Goal: Task Accomplishment & Management: Complete application form

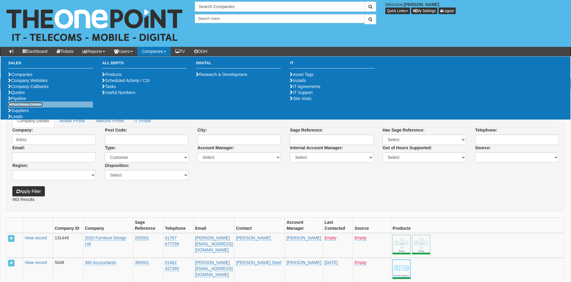
click at [35, 107] on link "Purchase Orders" at bounding box center [25, 104] width 35 height 5
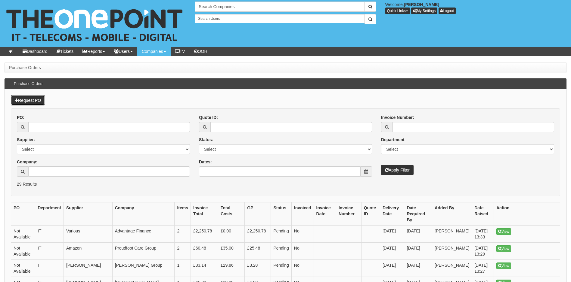
click at [33, 101] on link "Request PO" at bounding box center [28, 100] width 34 height 10
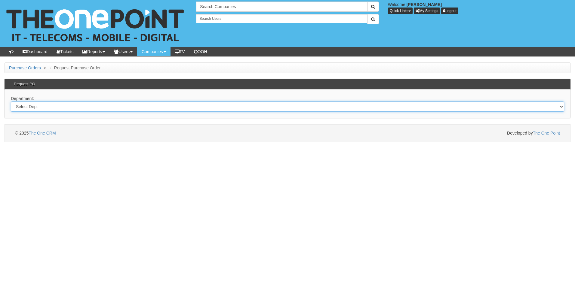
click at [143, 108] on select "Select Dept Digital Internal IT Mobiles Marketing Telecoms" at bounding box center [287, 107] width 553 height 10
select select "?pipeID=&dept=IT"
click at [11, 102] on select "Select Dept Digital Internal IT Mobiles Marketing Telecoms" at bounding box center [287, 107] width 553 height 10
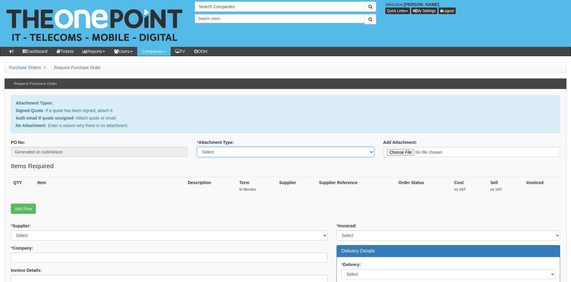
click at [269, 152] on select "Select Signed Quote Auth email with quote if unsigned No Attachment" at bounding box center [285, 152] width 177 height 10
select select "Signed Quote"
click at [197, 147] on select "Select Signed Quote Auth email with quote if unsigned No Attachment" at bounding box center [285, 152] width 177 height 10
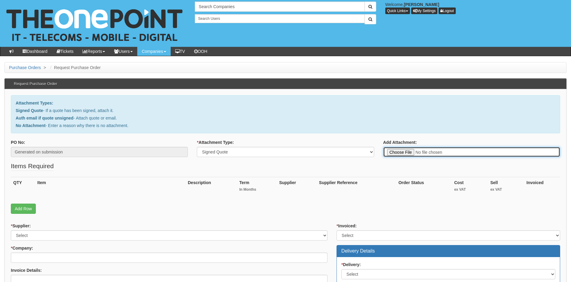
click at [398, 154] on input "Add Attachment:" at bounding box center [471, 152] width 177 height 10
type input "C:\fakepath\Boluda Towage Europe - Sage 200 migration to RDS (copy).pdf"
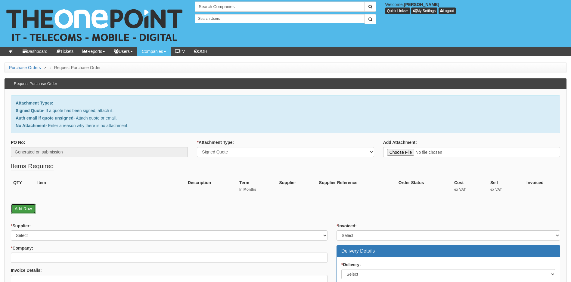
click at [21, 207] on link "Add Row" at bounding box center [23, 209] width 25 height 10
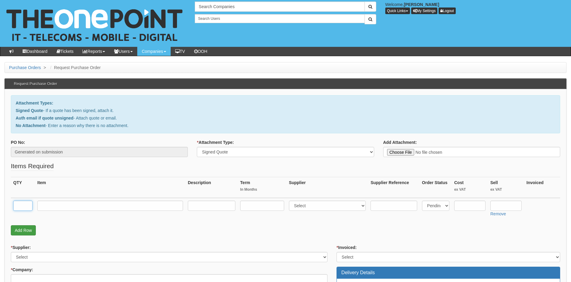
click at [21, 207] on input "text" at bounding box center [22, 206] width 19 height 10
type input "10"
click at [23, 230] on link "Add Row" at bounding box center [23, 231] width 25 height 10
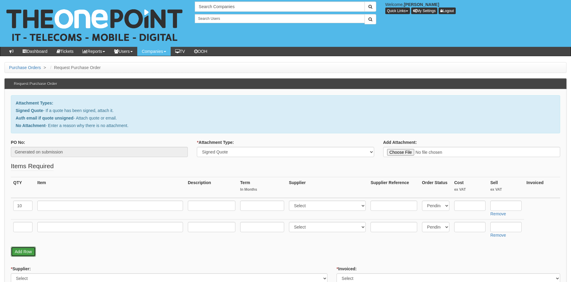
click at [30, 251] on link "Add Row" at bounding box center [23, 252] width 25 height 10
click at [26, 272] on link "Add Row" at bounding box center [23, 273] width 25 height 10
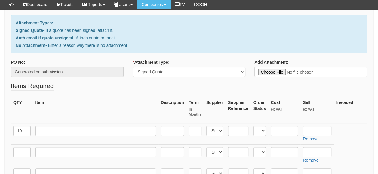
scroll to position [60, 0]
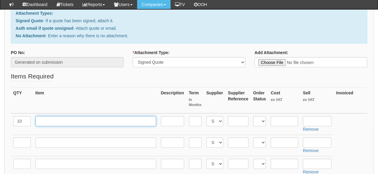
click at [66, 119] on input "text" at bounding box center [95, 121] width 121 height 10
paste input "Windows Server 2025 Std 2 core Licences"
type input "Windows Server 2025 Std 2 core Licences"
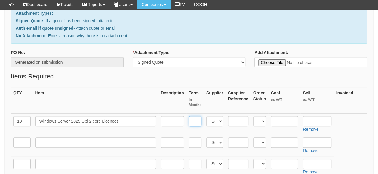
click at [197, 123] on input "text" at bounding box center [195, 121] width 13 height 10
type input "12"
click at [287, 122] on input "text" at bounding box center [284, 121] width 27 height 10
type input "4.69"
type input "5.42"
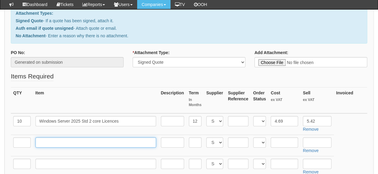
click at [49, 143] on input "text" at bounding box center [95, 142] width 121 height 10
paste input "Windows server 2025 Remote Desktop Services 1 User Cal"
type input "Windows server 2025 Remote Desktop Services 1 User Cal"
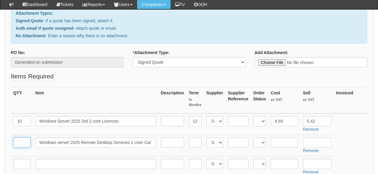
click at [25, 143] on input "text" at bounding box center [21, 142] width 17 height 10
type input "4"
click at [194, 143] on input "text" at bounding box center [195, 142] width 13 height 10
type input "12"
click at [281, 140] on input "text" at bounding box center [284, 142] width 27 height 10
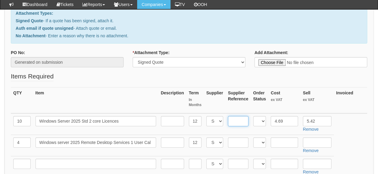
click at [241, 123] on input "text" at bounding box center [238, 121] width 20 height 10
type input "i"
click at [212, 120] on select "Select 123 REG.co.uk 1Password 3 4Gon AA Jones Electric Ltd Abzorb Access Group…" at bounding box center [214, 121] width 17 height 10
select select "291"
click at [206, 116] on select "Select 123 REG.co.uk 1Password 3 4Gon AA Jones Electric Ltd Abzorb Access Group…" at bounding box center [214, 121] width 17 height 10
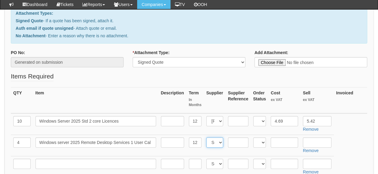
click at [213, 144] on select "Select 123 REG.co.uk 1Password 3 4Gon AA Jones Electric Ltd Abzorb Access Group…" at bounding box center [214, 142] width 17 height 10
select select "291"
click at [206, 137] on select "Select 123 REG.co.uk 1Password 3 4Gon AA Jones Electric Ltd Abzorb Access Group…" at bounding box center [214, 142] width 17 height 10
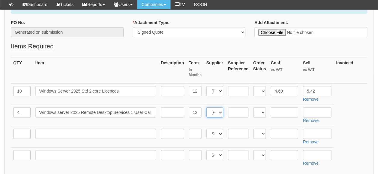
scroll to position [120, 0]
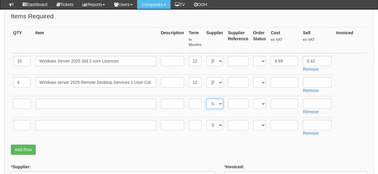
click at [211, 102] on select "Select 123 REG.co.uk 1Password 3 4Gon AA Jones Electric Ltd Abzorb Access Group…" at bounding box center [214, 104] width 17 height 10
select select "291"
click at [206, 99] on select "Select 123 REG.co.uk 1Password 3 4Gon AA Jones Electric Ltd Abzorb Access Group…" at bounding box center [214, 104] width 17 height 10
click at [214, 125] on select "Select 123 REG.co.uk 1Password 3 4Gon AA Jones Electric Ltd Abzorb Access Group…" at bounding box center [214, 125] width 17 height 10
select select "291"
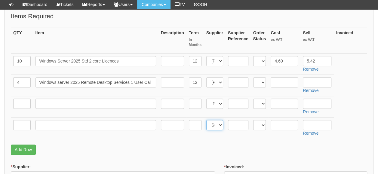
click at [206, 120] on select "Select 123 REG.co.uk 1Password 3 4Gon AA Jones Electric Ltd Abzorb Access Group…" at bounding box center [214, 125] width 17 height 10
click at [288, 83] on input "text" at bounding box center [284, 82] width 27 height 10
type input "6.41"
type input "7.17"
click at [26, 105] on input "text" at bounding box center [21, 104] width 17 height 10
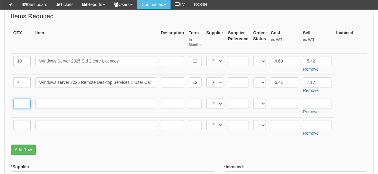
click at [22, 103] on input "text" at bounding box center [21, 104] width 17 height 10
type input "4"
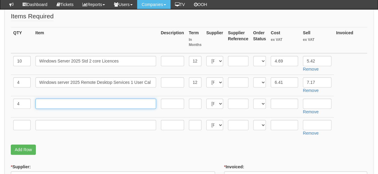
paste input "Windows Server CAL - 1 User CAL"
type input "Windows Server CAL - 1 User CAL"
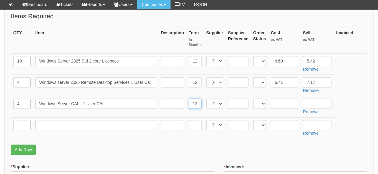
type input "12"
type input "1.00"
type input "1.08"
click at [22, 127] on input "text" at bounding box center [21, 125] width 17 height 10
click at [24, 123] on input "text" at bounding box center [21, 125] width 17 height 10
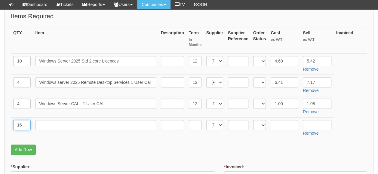
type input "16"
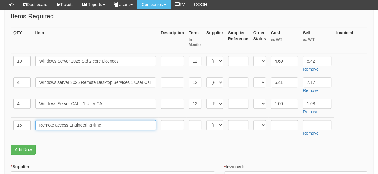
type input "Remote access Engineering time"
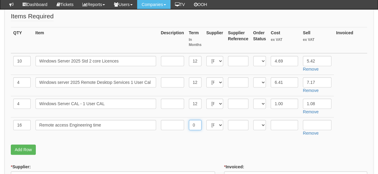
type input "0"
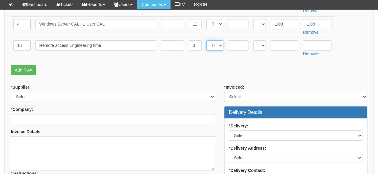
scroll to position [211, 0]
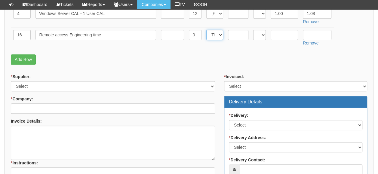
click at [215, 32] on select "Select 123 REG.co.uk 1Password 3 4Gon AA Jones Electric Ltd Abzorb Access Group…" at bounding box center [214, 35] width 17 height 10
select select "81"
click at [206, 30] on select "Select 123 REG.co.uk 1Password 3 4Gon AA Jones Electric Ltd Abzorb Access Group…" at bounding box center [214, 35] width 17 height 10
click at [282, 34] on input "text" at bounding box center [284, 35] width 27 height 10
type input "0.00"
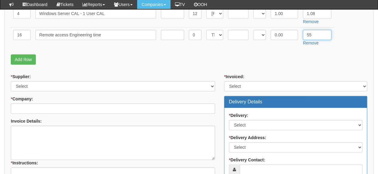
type input "55"
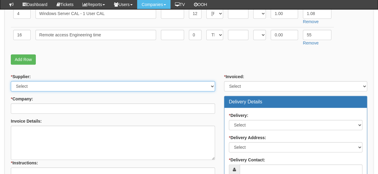
click at [66, 84] on select "Select 123 REG.co.uk 1Password 3 4Gon AA Jones Electric Ltd Abzorb Access Group…" at bounding box center [113, 86] width 204 height 10
click at [64, 85] on select "Select 123 REG.co.uk 1Password 3 4Gon AA Jones Electric Ltd Abzorb Access Group…" at bounding box center [113, 86] width 204 height 10
select select "291"
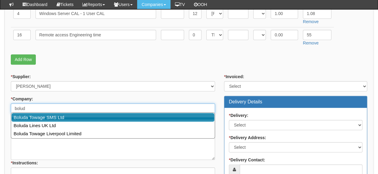
click at [48, 119] on link "Boluda Towage SMS Ltd" at bounding box center [112, 117] width 203 height 9
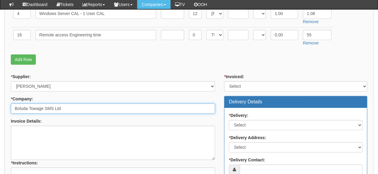
type input "Boluda Towage SMS Ltd"
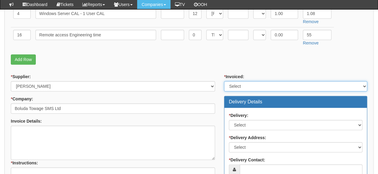
click at [263, 86] on select "Select Yes No N/A STB (part of order)" at bounding box center [295, 86] width 143 height 10
select select "1"
click at [224, 81] on select "Select Yes No N/A STB (part of order)" at bounding box center [295, 86] width 143 height 10
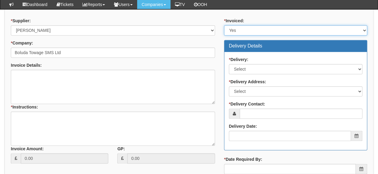
scroll to position [271, 0]
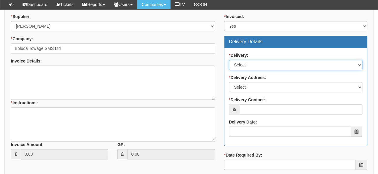
click at [263, 61] on select "Select No Not Applicable Yes" at bounding box center [296, 65] width 134 height 10
select select "3"
click at [229, 60] on select "Select No Not Applicable Yes" at bounding box center [296, 65] width 134 height 10
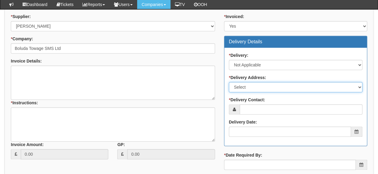
click at [264, 86] on select "Select Not Applicable Main Address - HU130EG Other" at bounding box center [296, 87] width 134 height 10
select select "N/A"
click at [229, 82] on select "Select Not Applicable Main Address - HU130EG Other" at bounding box center [296, 87] width 134 height 10
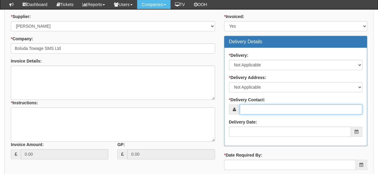
click at [255, 109] on input "* Delivery Contact:" at bounding box center [301, 109] width 123 height 10
click at [262, 108] on input "* Delivery Contact:" at bounding box center [301, 109] width 123 height 10
paste input "[PERSON_NAME][EMAIL_ADDRESS][DOMAIN_NAME]"
type input "[PERSON_NAME][EMAIL_ADDRESS][DOMAIN_NAME]"
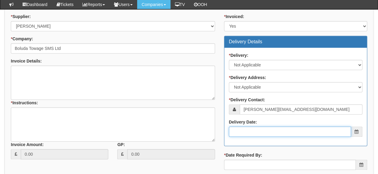
click at [283, 129] on input "Delivery Date:" at bounding box center [290, 132] width 122 height 10
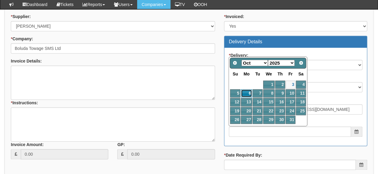
click at [248, 93] on link "6" at bounding box center [246, 93] width 11 height 8
type input "2025-10-06"
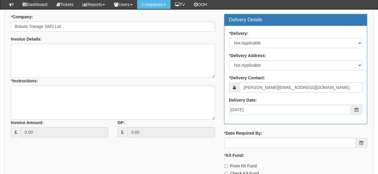
scroll to position [331, 0]
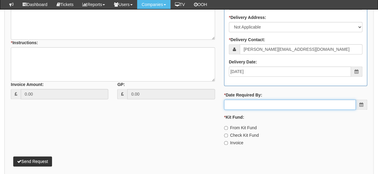
click at [251, 105] on input "* Date Required By:" at bounding box center [290, 105] width 132 height 10
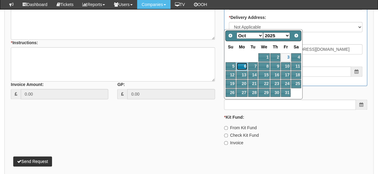
click at [244, 65] on link "6" at bounding box center [241, 66] width 11 height 8
type input "2025-10-06"
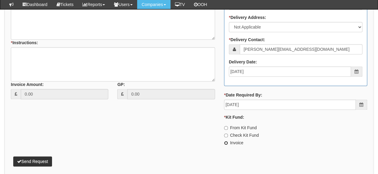
click at [226, 141] on input "Invoice" at bounding box center [226, 143] width 4 height 4
radio input "true"
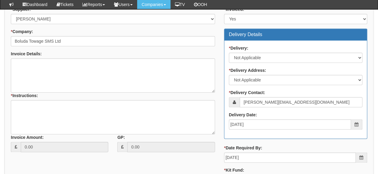
scroll to position [271, 0]
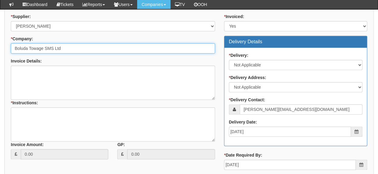
click at [181, 47] on input "Boluda Towage SMS Ltd" at bounding box center [113, 48] width 204 height 10
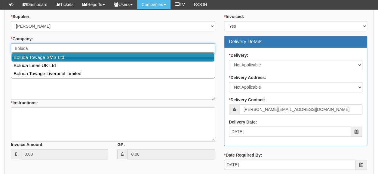
click at [74, 59] on link "Boluda Towage SMS Ltd" at bounding box center [112, 57] width 203 height 9
type input "Boluda Towage SMS Ltd"
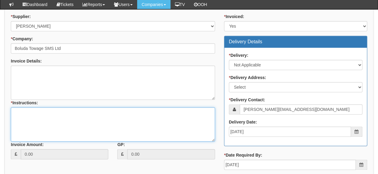
click at [37, 110] on textarea "* Instructions:" at bounding box center [113, 124] width 204 height 34
type textarea "Project to be raised for works"
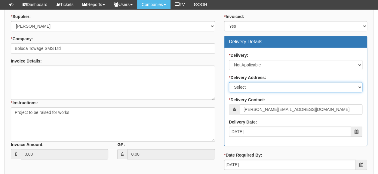
click at [263, 82] on select "Select Not Applicable Main Address - HU130EG Other" at bounding box center [296, 87] width 134 height 10
select select "N/A"
click at [229, 82] on select "Select Not Applicable Main Address - HU130EG Other" at bounding box center [296, 87] width 134 height 10
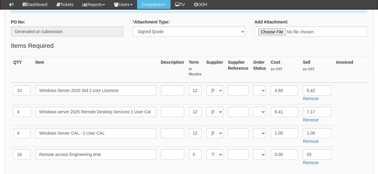
scroll to position [90, 0]
click at [317, 153] on input "55" at bounding box center [317, 155] width 29 height 10
type input "55.00"
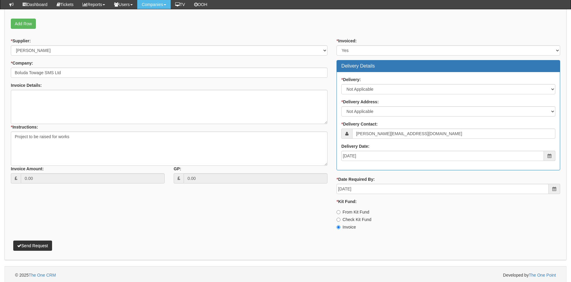
scroll to position [258, 0]
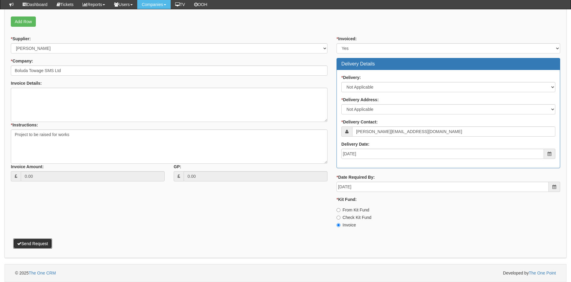
click at [29, 245] on button "Send Request" at bounding box center [32, 244] width 39 height 10
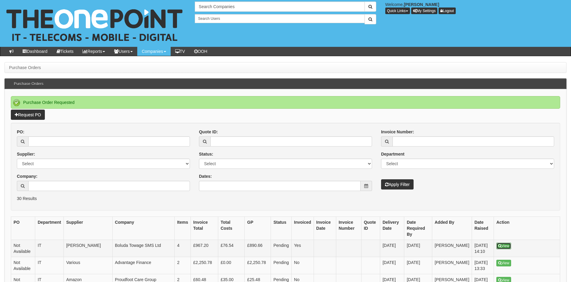
click at [502, 243] on link "View" at bounding box center [503, 246] width 15 height 7
